Goal: Task Accomplishment & Management: Manage account settings

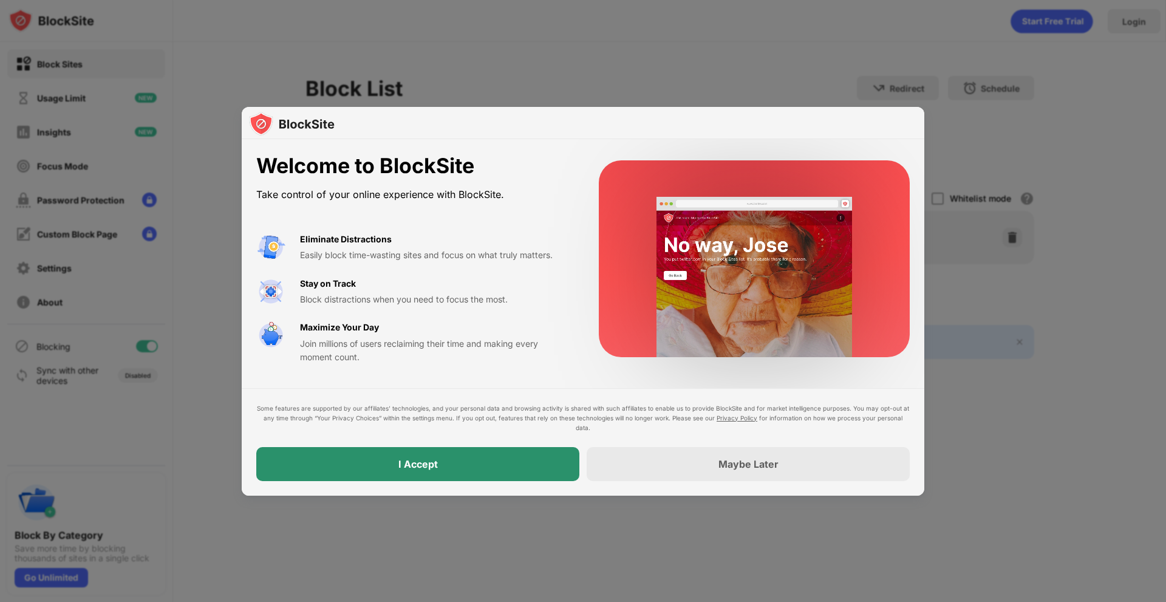
click at [423, 450] on div "I Accept" at bounding box center [417, 464] width 323 height 34
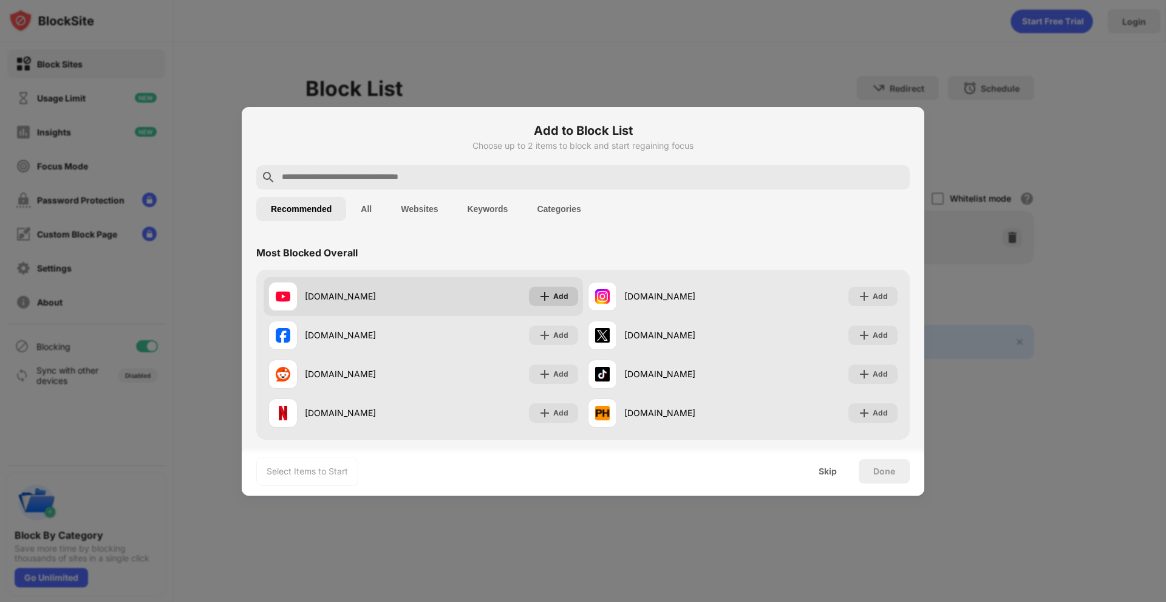
click at [548, 297] on div "Add" at bounding box center [553, 296] width 49 height 19
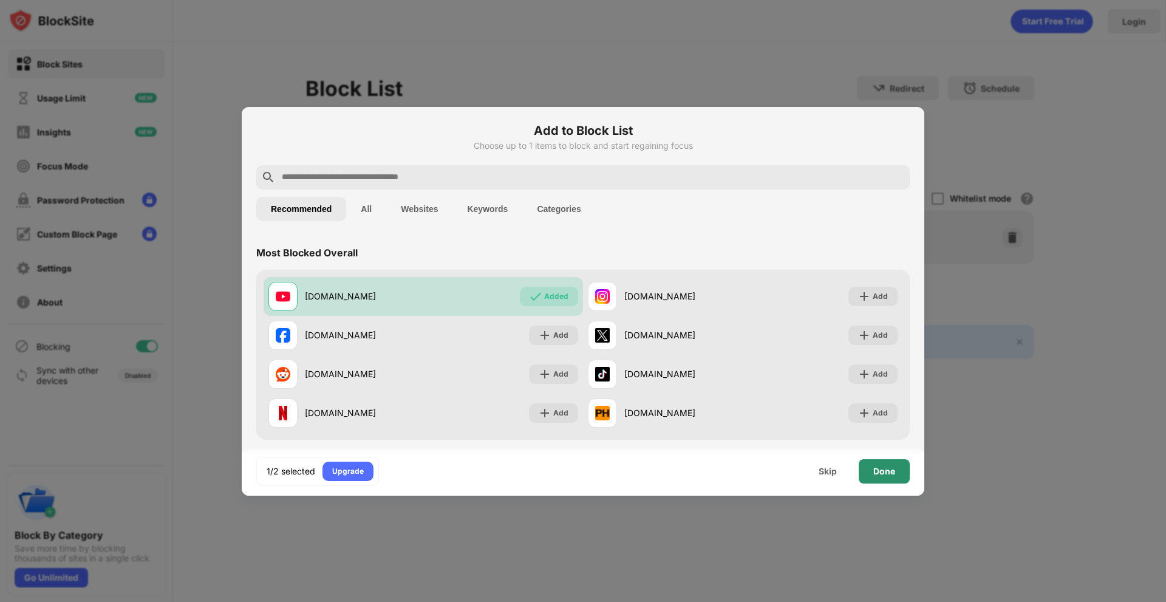
click at [880, 475] on div "Done" at bounding box center [884, 471] width 22 height 10
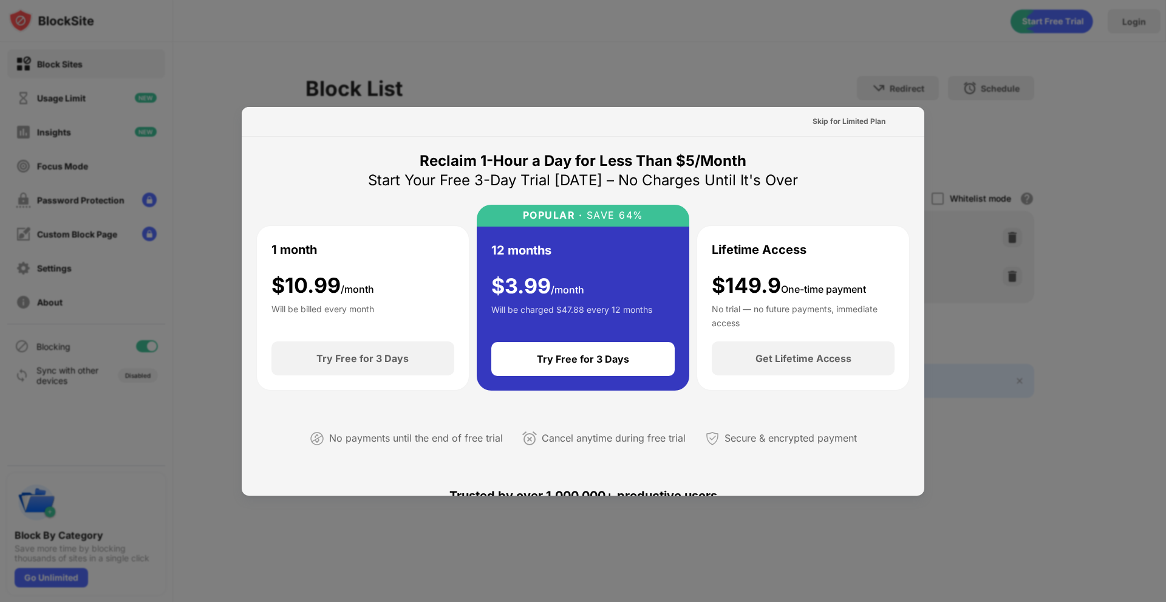
click at [603, 96] on div at bounding box center [583, 301] width 1166 height 602
click at [939, 51] on div at bounding box center [583, 301] width 1166 height 602
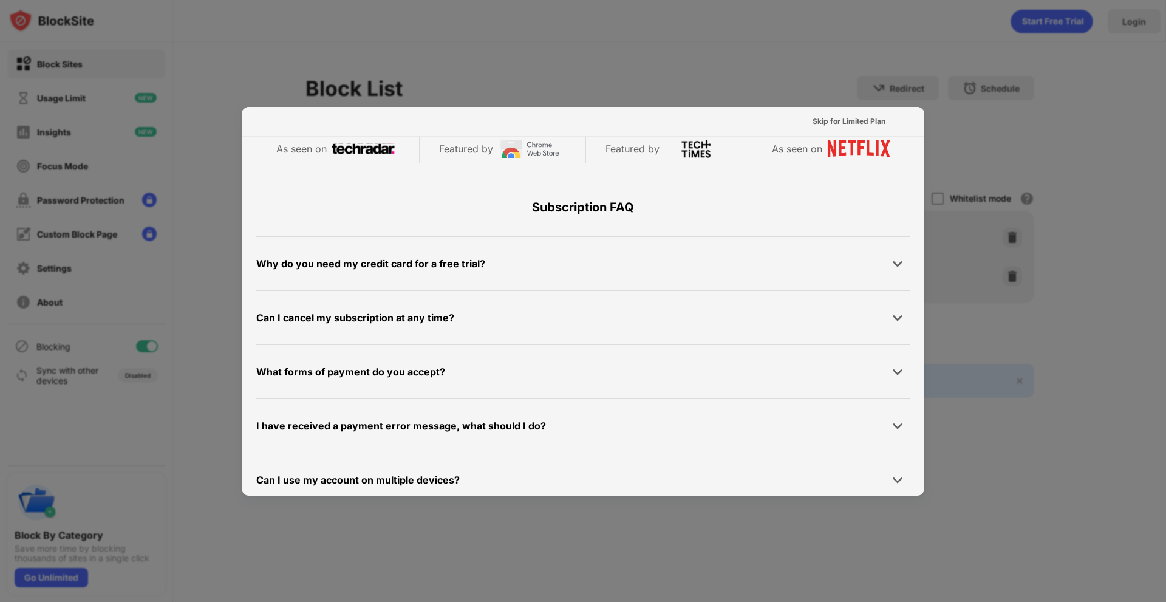
scroll to position [592, 0]
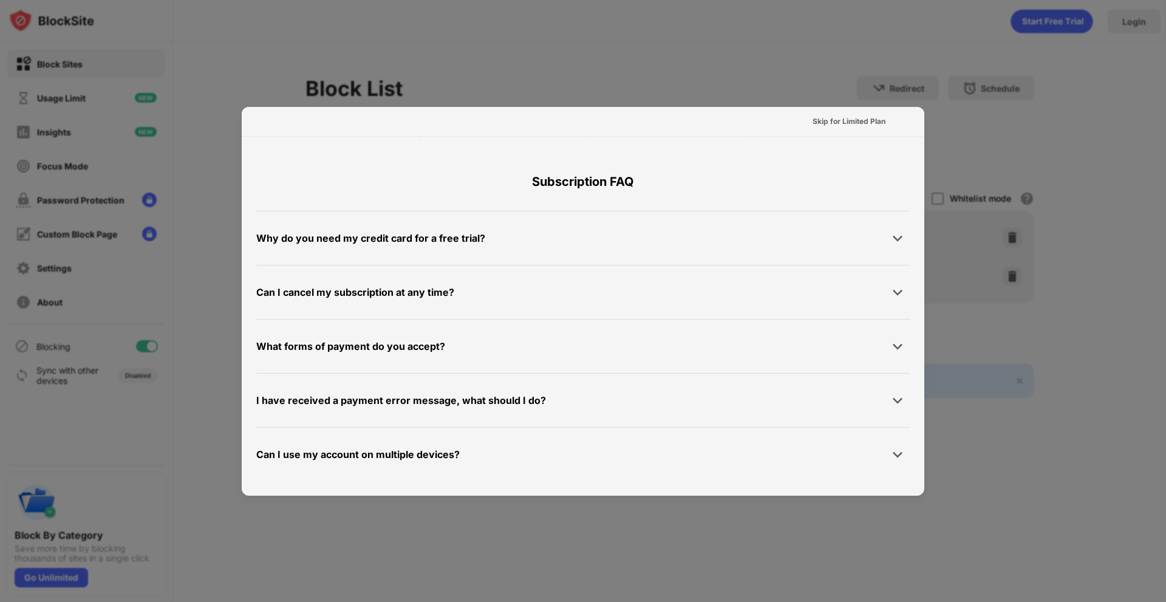
drag, startPoint x: 1161, startPoint y: 266, endPoint x: 1123, endPoint y: 265, distance: 37.7
click at [1161, 266] on div at bounding box center [583, 301] width 1166 height 602
click at [1011, 139] on div at bounding box center [583, 301] width 1166 height 602
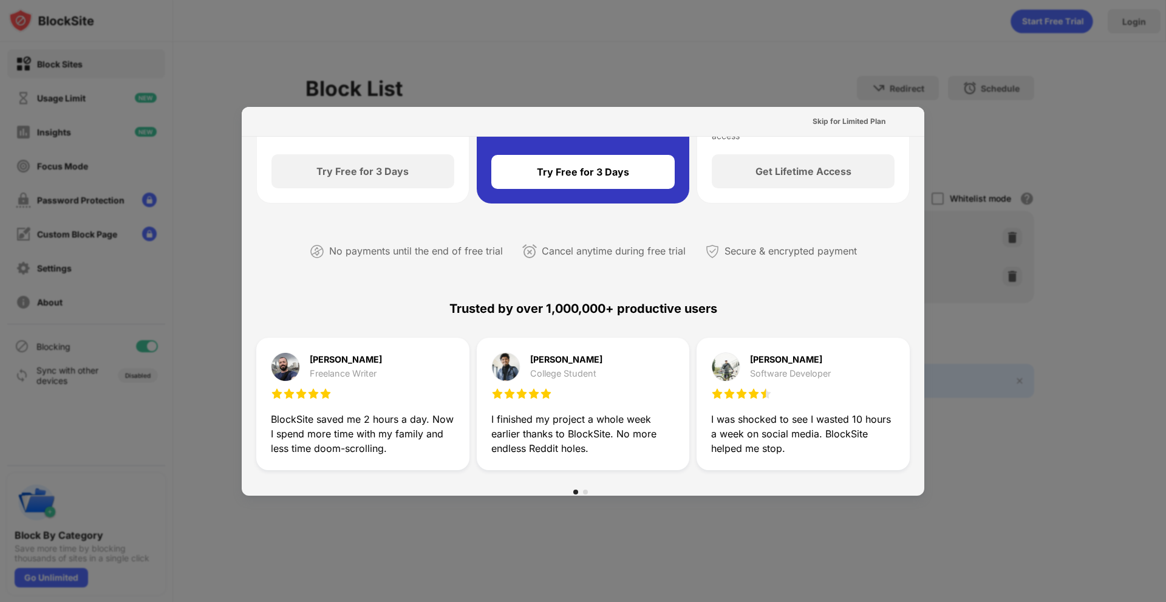
scroll to position [0, 0]
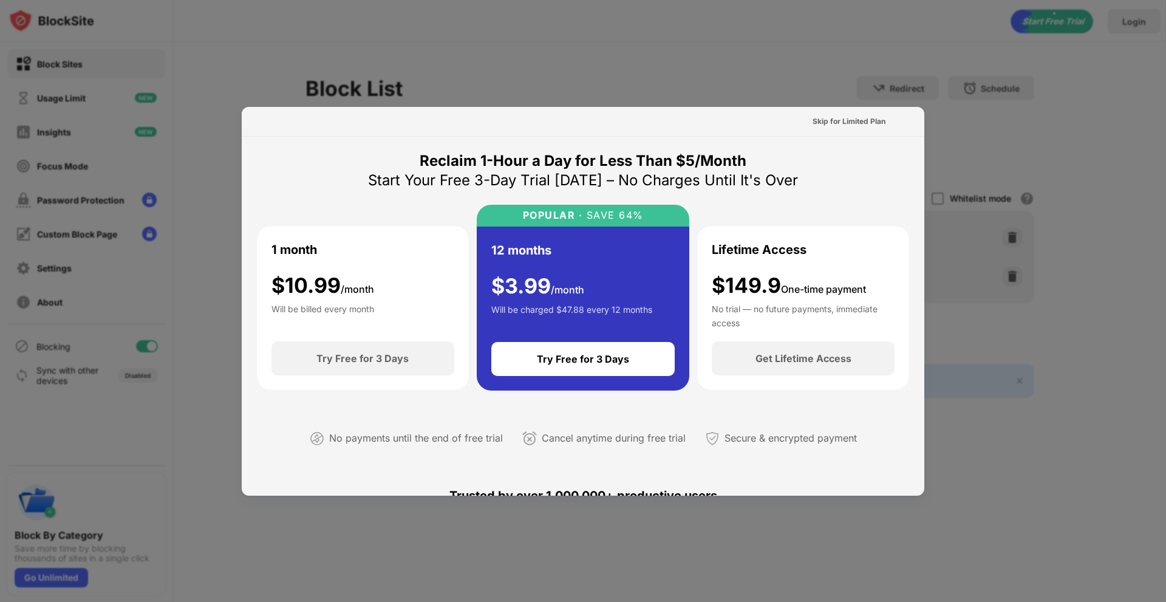
click at [173, 341] on div at bounding box center [583, 301] width 1166 height 602
click at [194, 177] on div at bounding box center [583, 301] width 1166 height 602
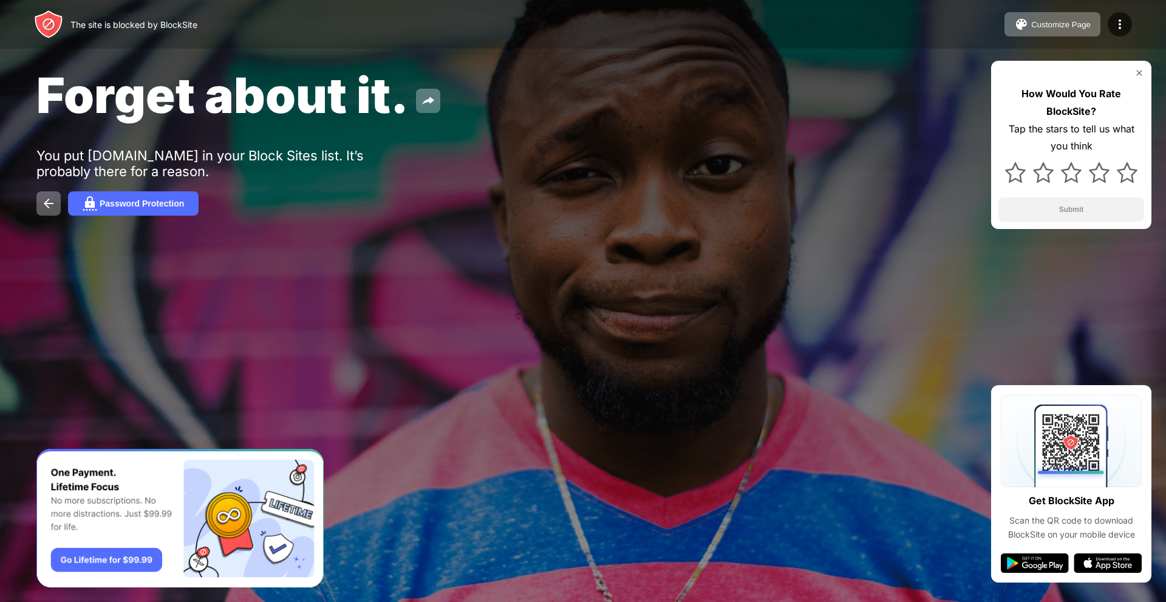
click at [1135, 70] on img at bounding box center [1139, 73] width 10 height 10
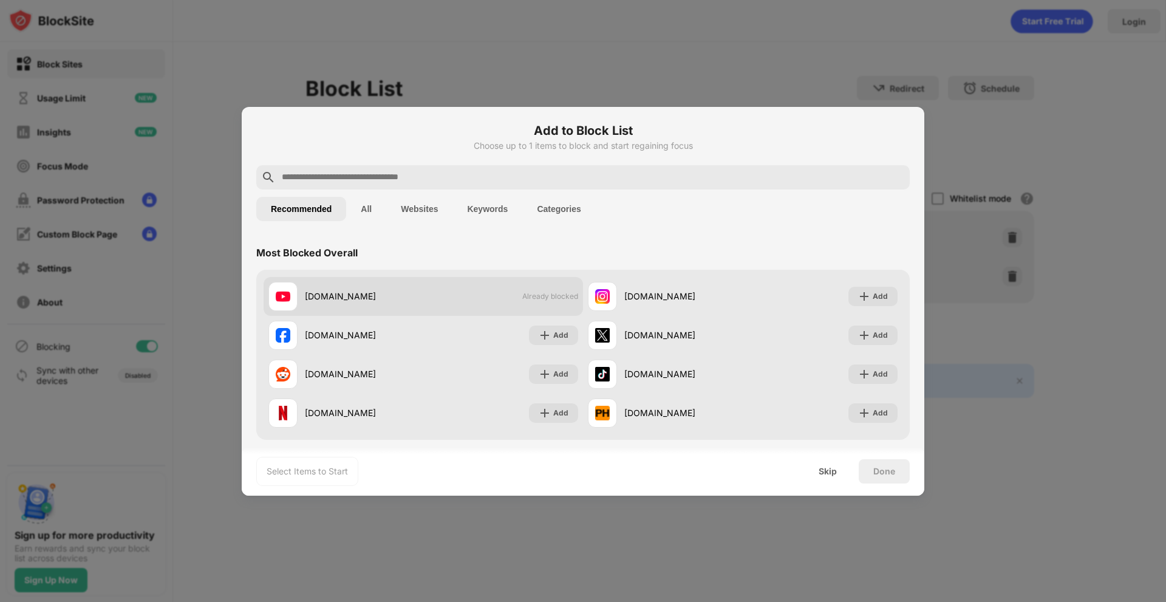
click at [543, 296] on span "Already blocked" at bounding box center [550, 295] width 56 height 9
click at [547, 296] on span "Already blocked" at bounding box center [550, 295] width 56 height 9
drag, startPoint x: 515, startPoint y: 296, endPoint x: 480, endPoint y: 287, distance: 36.5
click at [477, 285] on div "youtube.com Already blocked" at bounding box center [422, 296] width 319 height 39
click at [541, 311] on div "youtube.com Already blocked" at bounding box center [422, 296] width 319 height 39
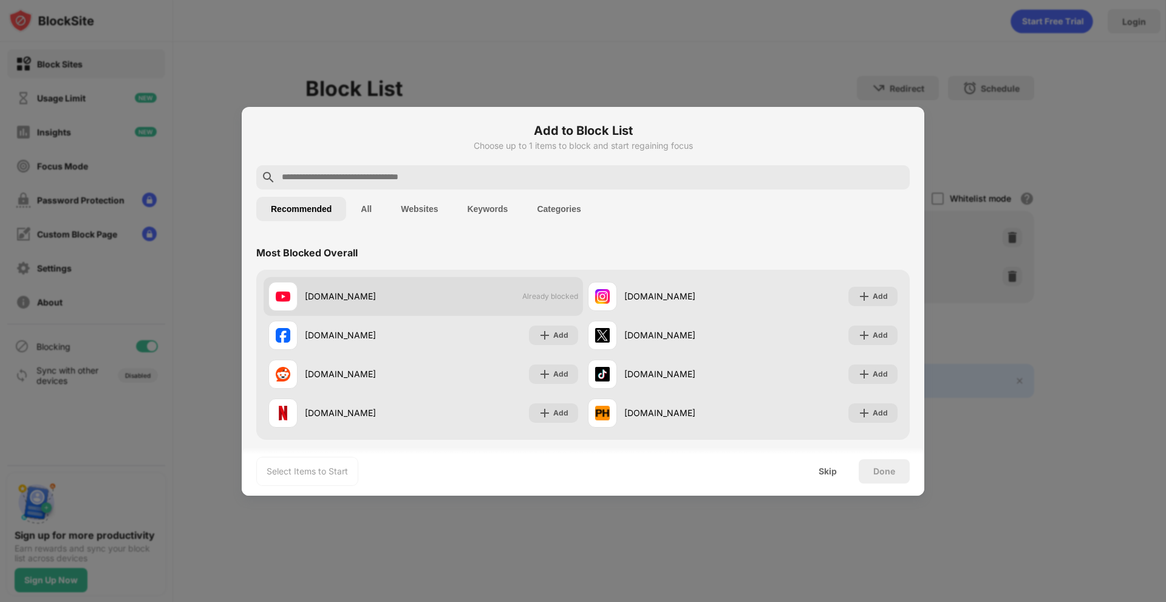
click at [546, 304] on div "youtube.com Already blocked" at bounding box center [422, 296] width 319 height 39
click at [546, 303] on div "youtube.com Already blocked" at bounding box center [422, 296] width 319 height 39
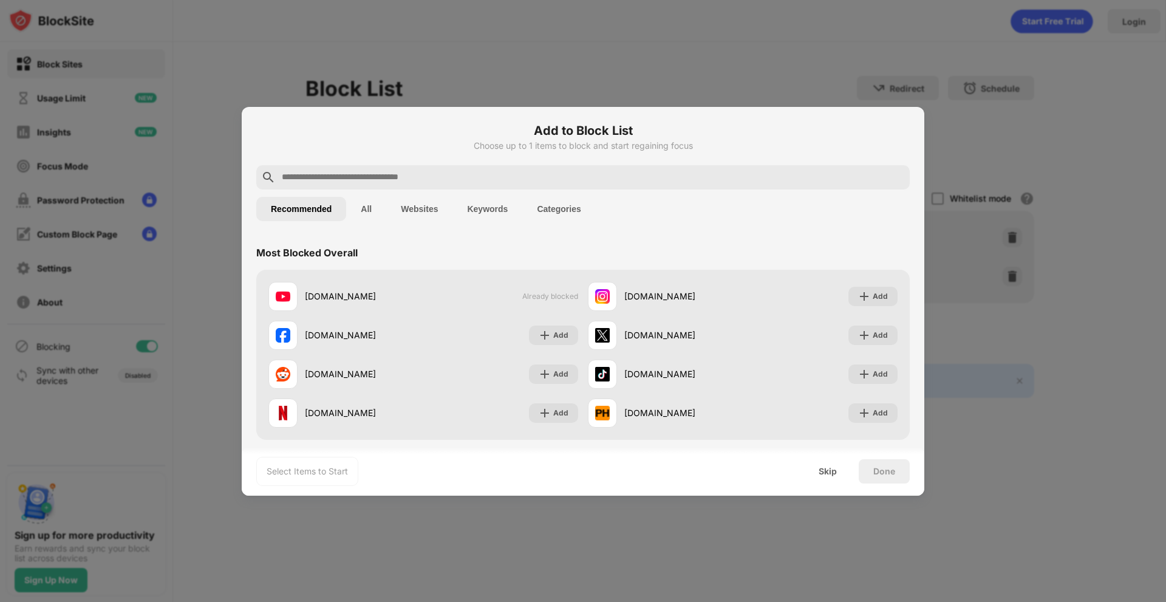
click at [365, 214] on button "All" at bounding box center [366, 209] width 40 height 24
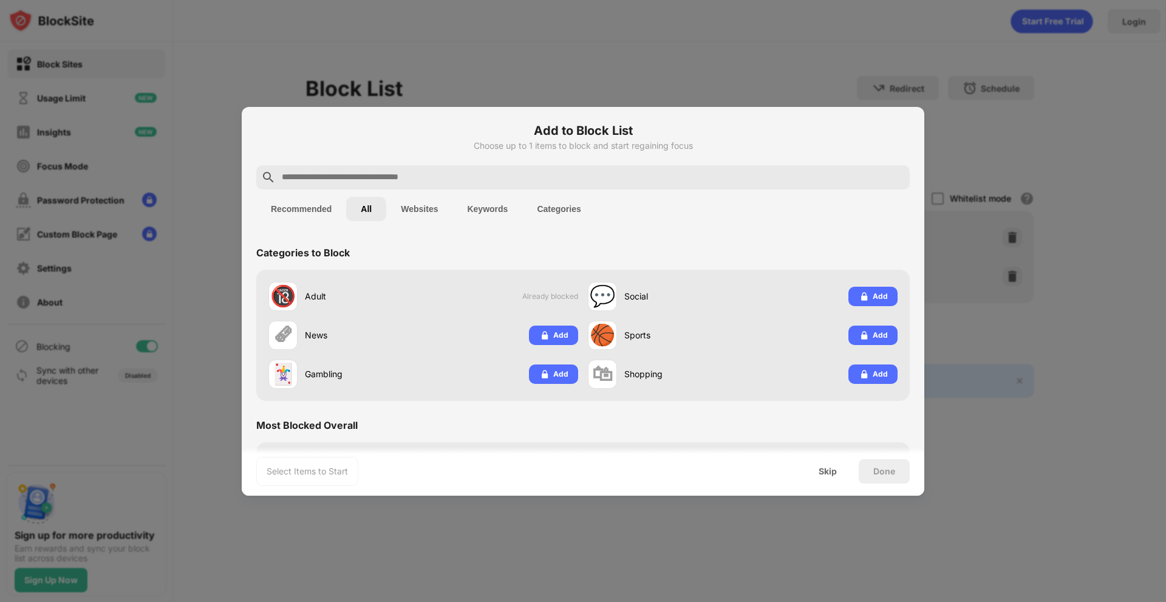
click at [315, 200] on button "Recommended" at bounding box center [301, 209] width 90 height 24
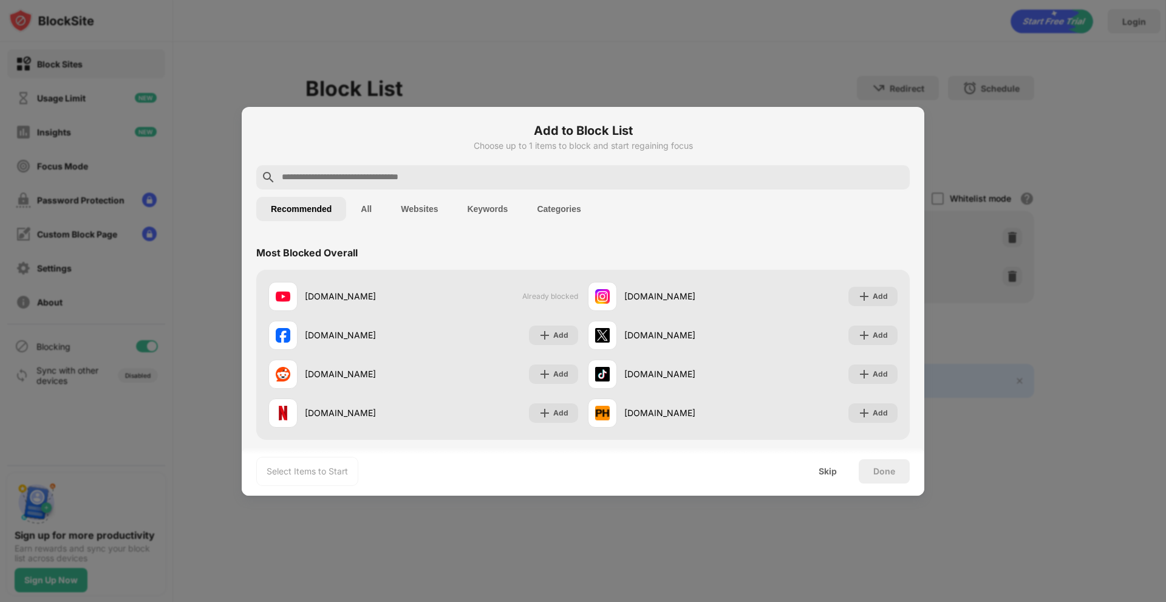
click at [718, 59] on div at bounding box center [583, 301] width 1166 height 602
click at [955, 115] on div at bounding box center [583, 301] width 1166 height 602
click at [956, 116] on div at bounding box center [583, 301] width 1166 height 602
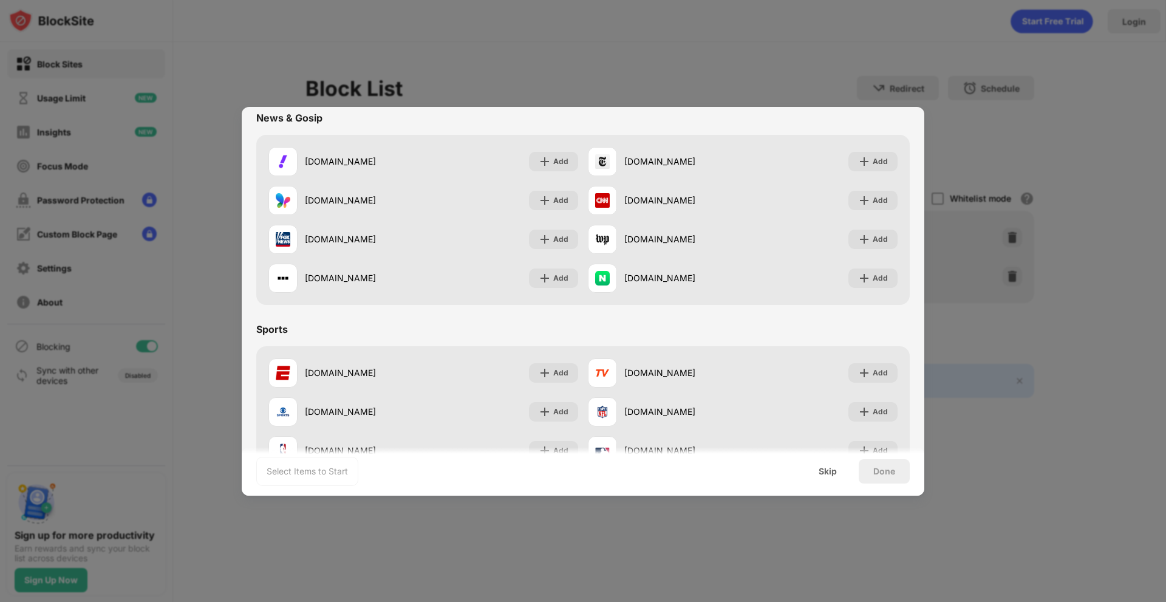
scroll to position [809, 0]
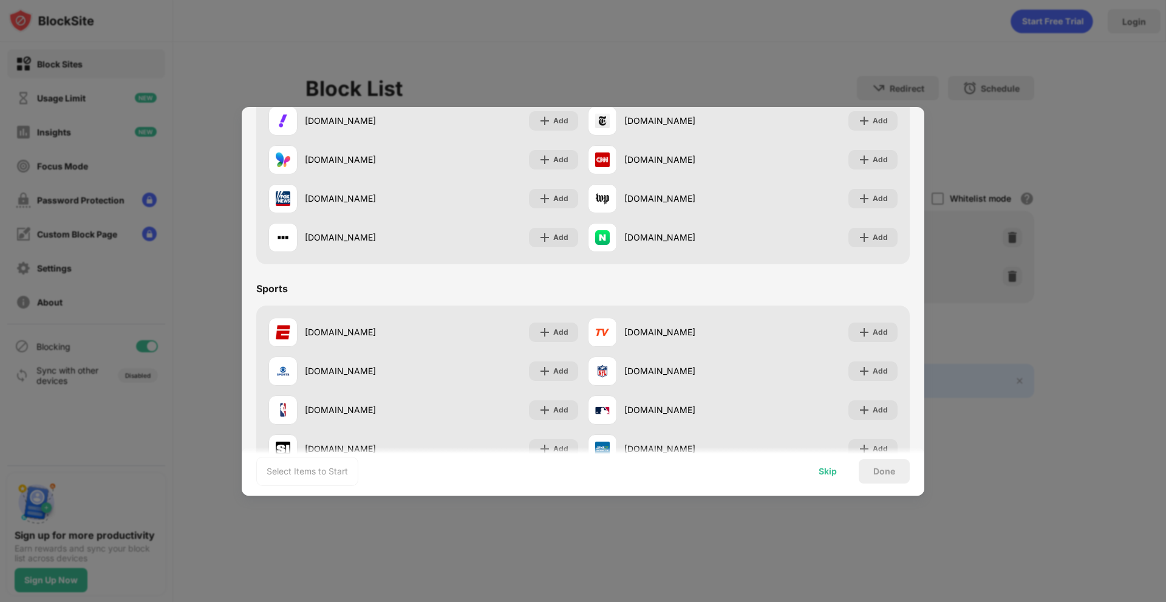
click at [842, 477] on div "Skip" at bounding box center [827, 471] width 47 height 24
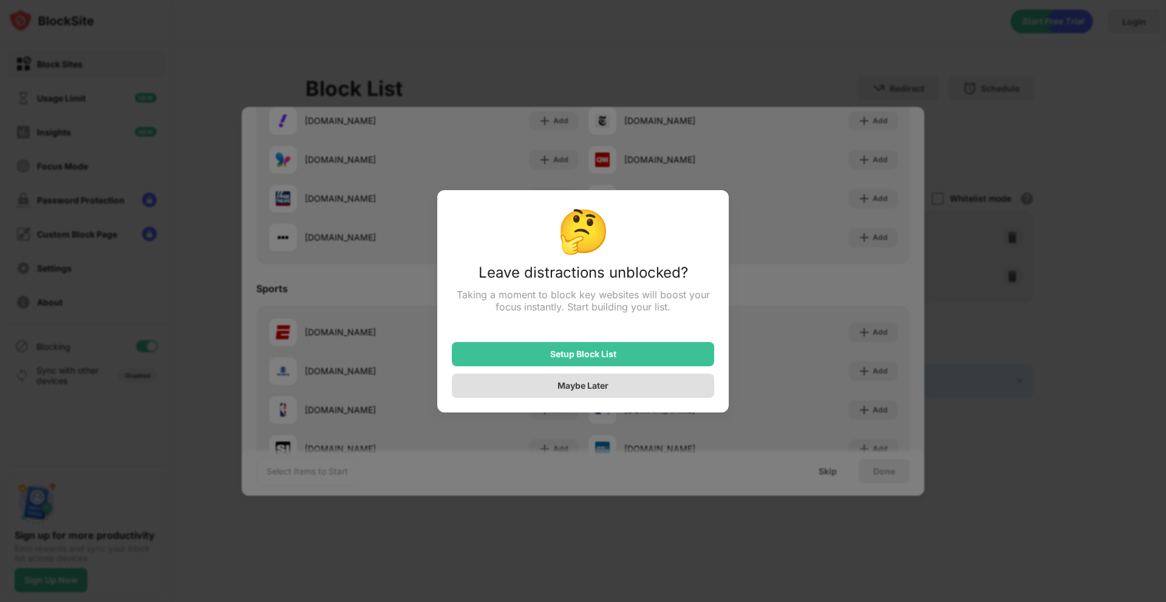
click at [541, 393] on div "Maybe Later" at bounding box center [583, 385] width 262 height 24
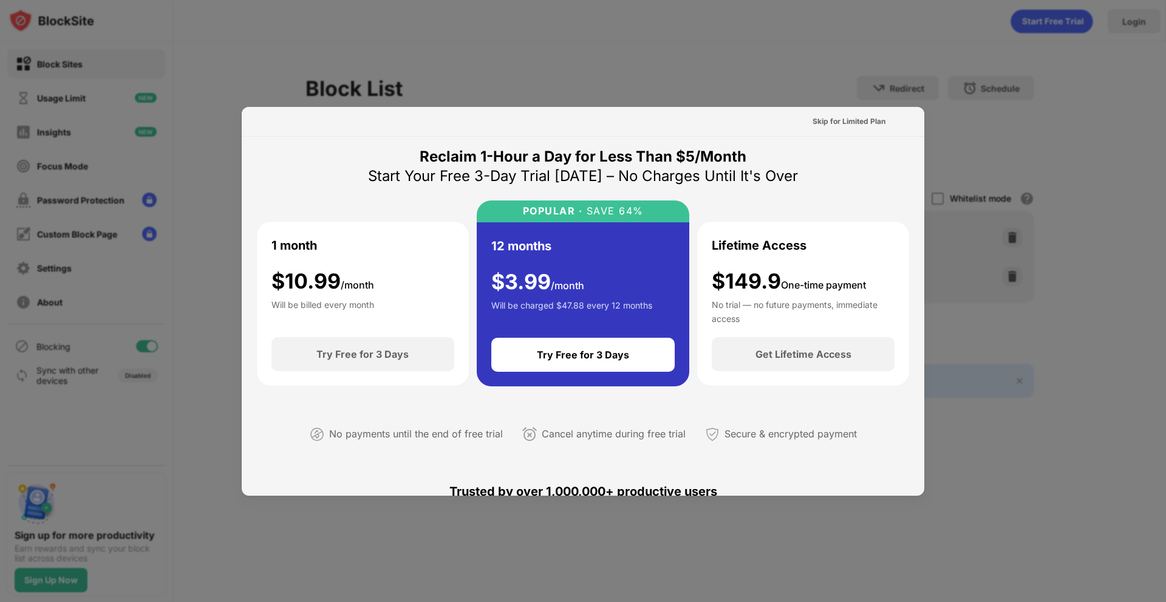
scroll to position [0, 0]
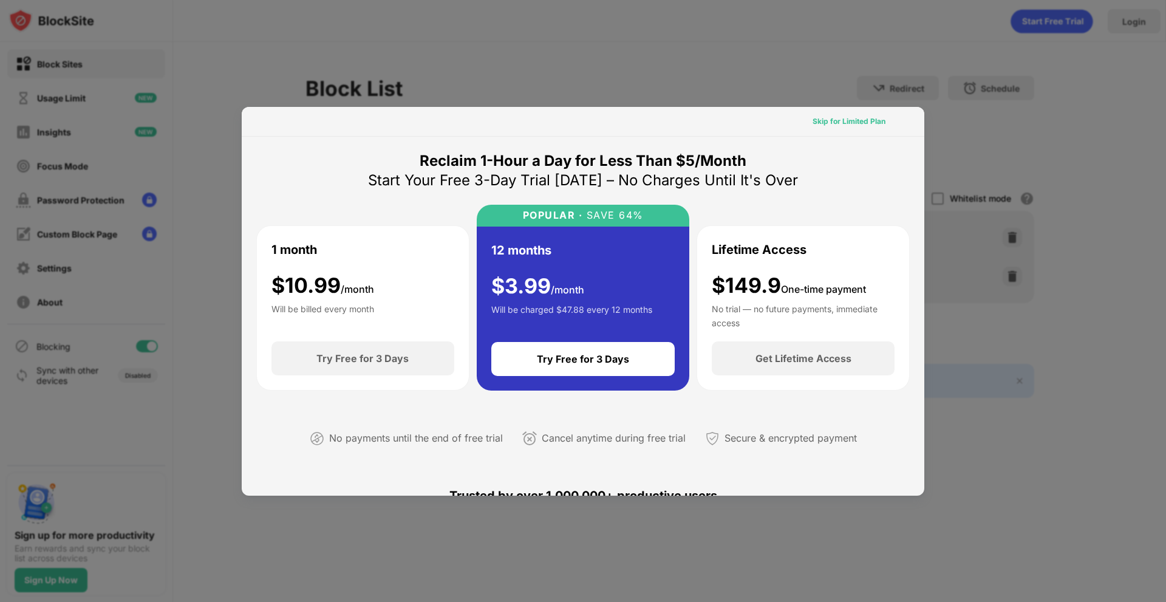
click at [820, 118] on div "Skip for Limited Plan" at bounding box center [848, 121] width 73 height 12
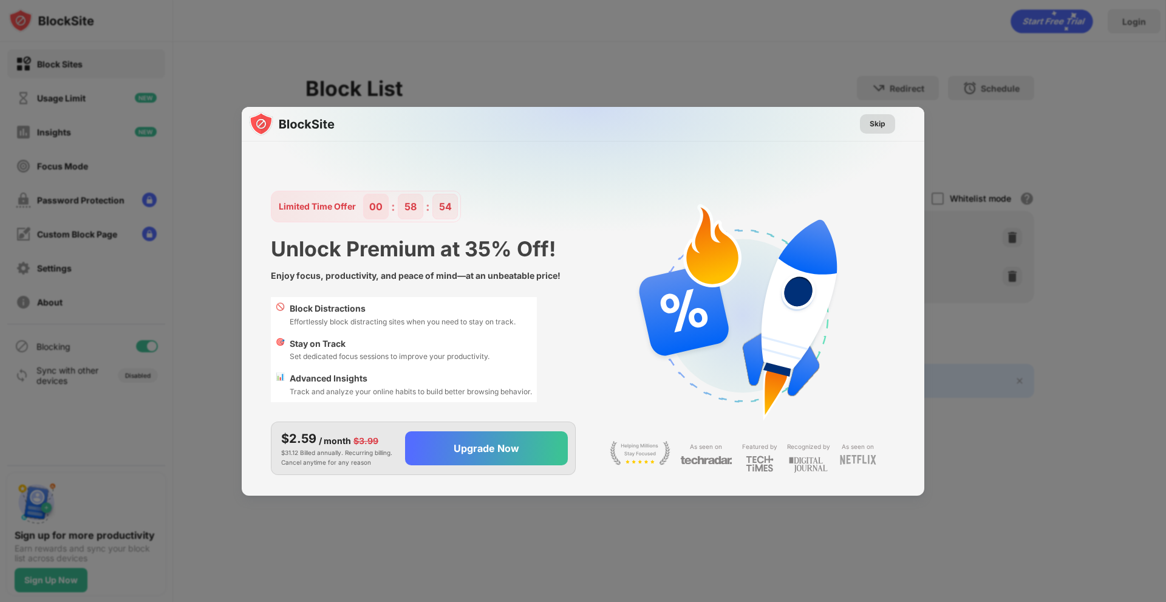
click at [871, 127] on div "Skip" at bounding box center [877, 124] width 16 height 12
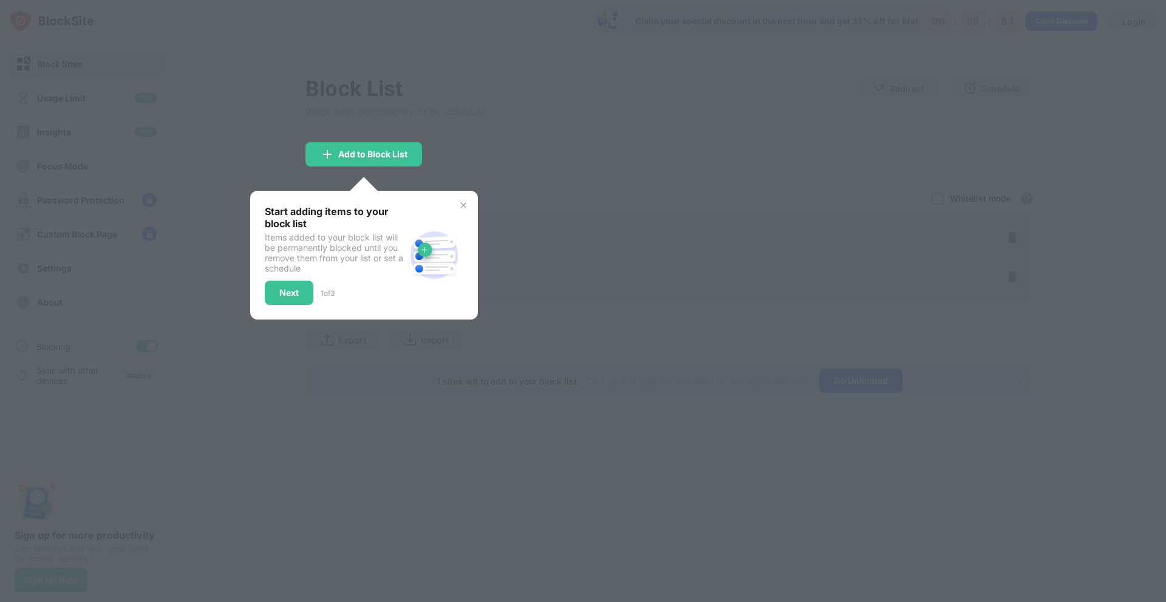
click at [501, 214] on div at bounding box center [583, 301] width 1166 height 602
click at [455, 206] on div "Start adding items to your block list Items added to your block list will be pe…" at bounding box center [364, 255] width 199 height 100
click at [460, 205] on img at bounding box center [463, 205] width 10 height 10
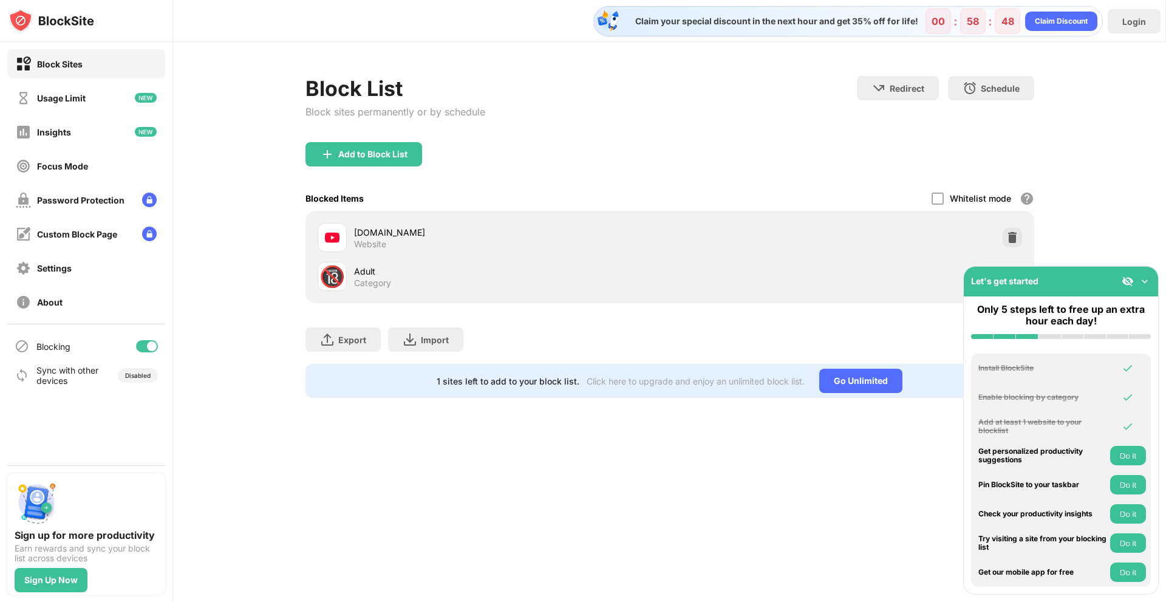
click at [334, 239] on img at bounding box center [332, 237] width 15 height 15
click at [1017, 234] on img at bounding box center [1012, 237] width 12 height 12
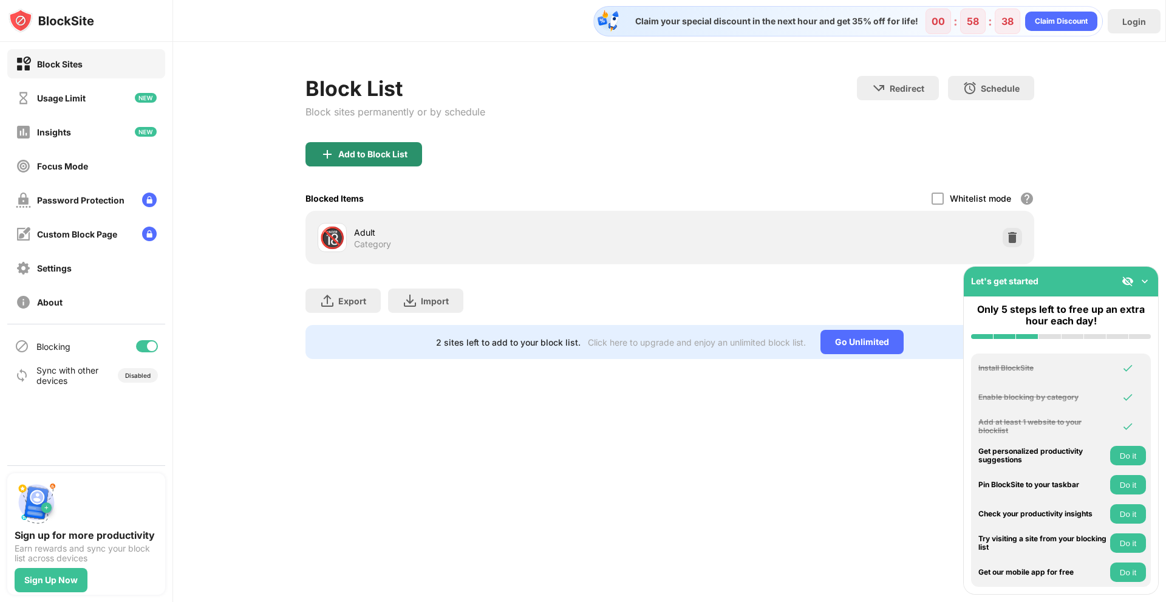
click at [368, 154] on div "Add to Block List" at bounding box center [372, 154] width 69 height 10
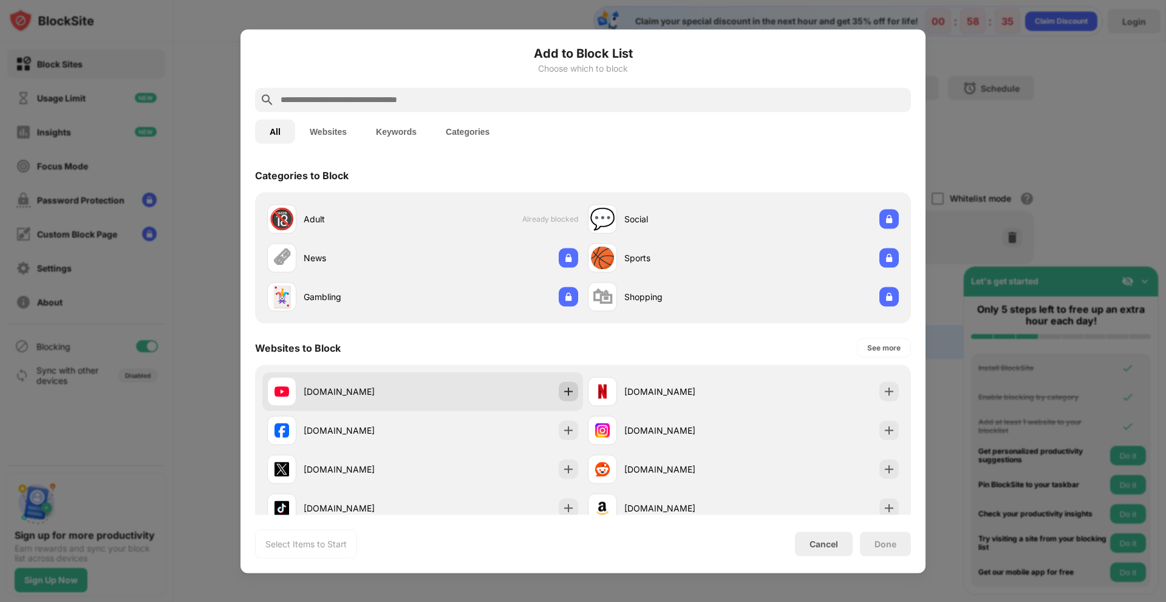
click at [562, 391] on img at bounding box center [568, 391] width 12 height 12
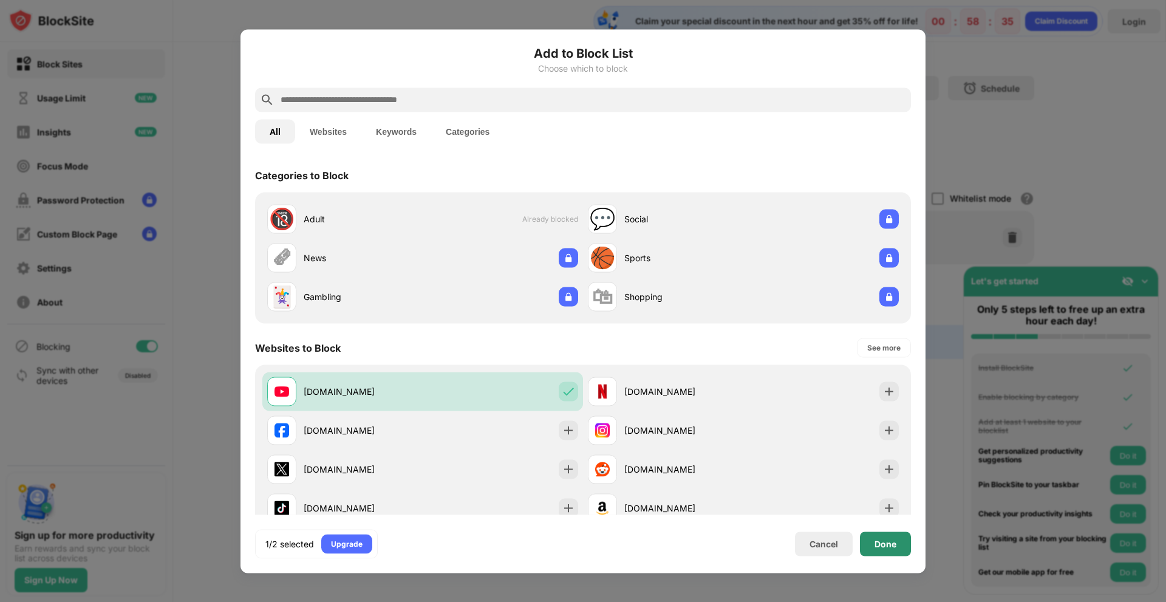
click at [889, 533] on div "Done" at bounding box center [885, 543] width 51 height 24
